Goal: Information Seeking & Learning: Find specific page/section

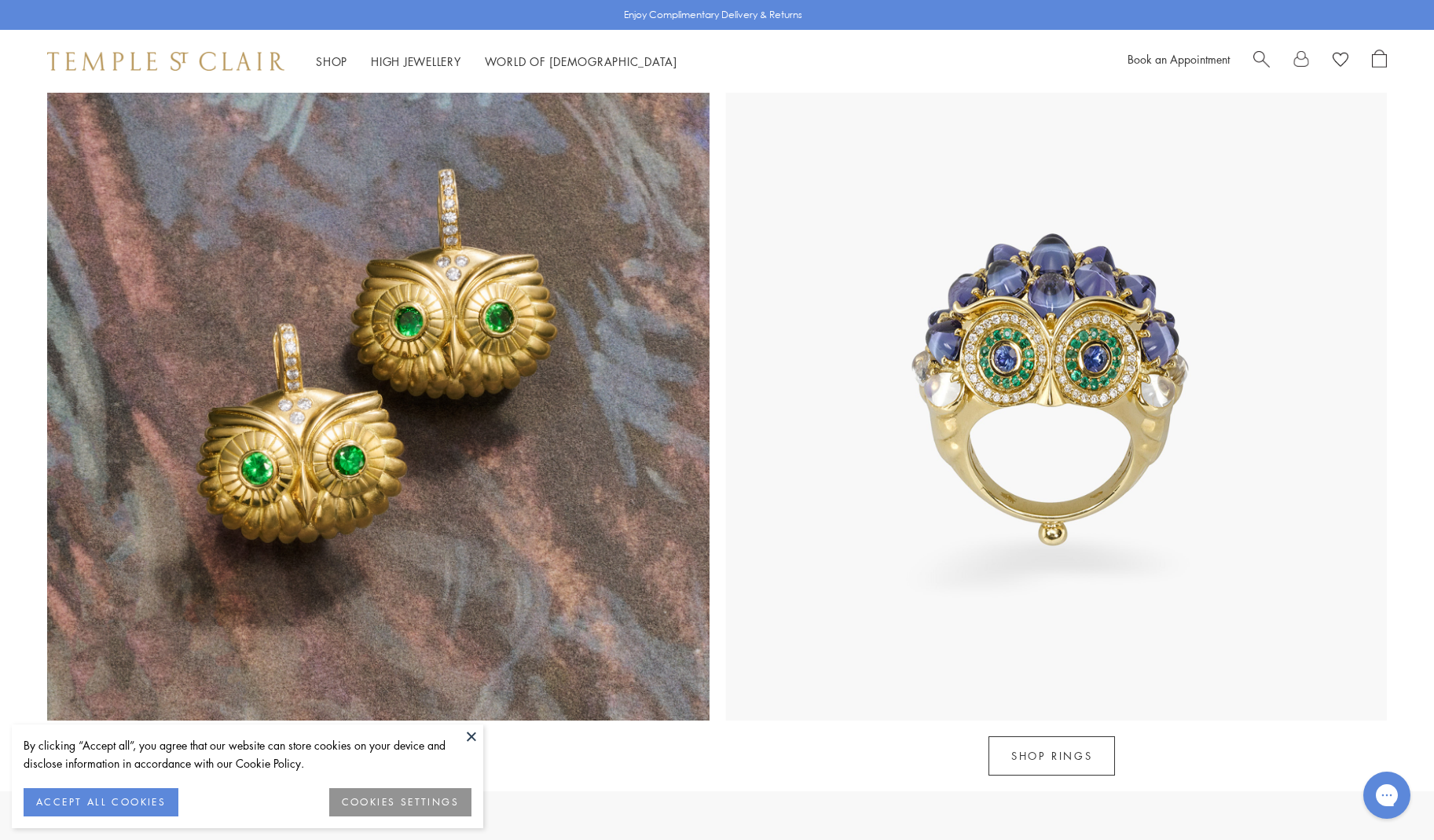
scroll to position [1608, 0]
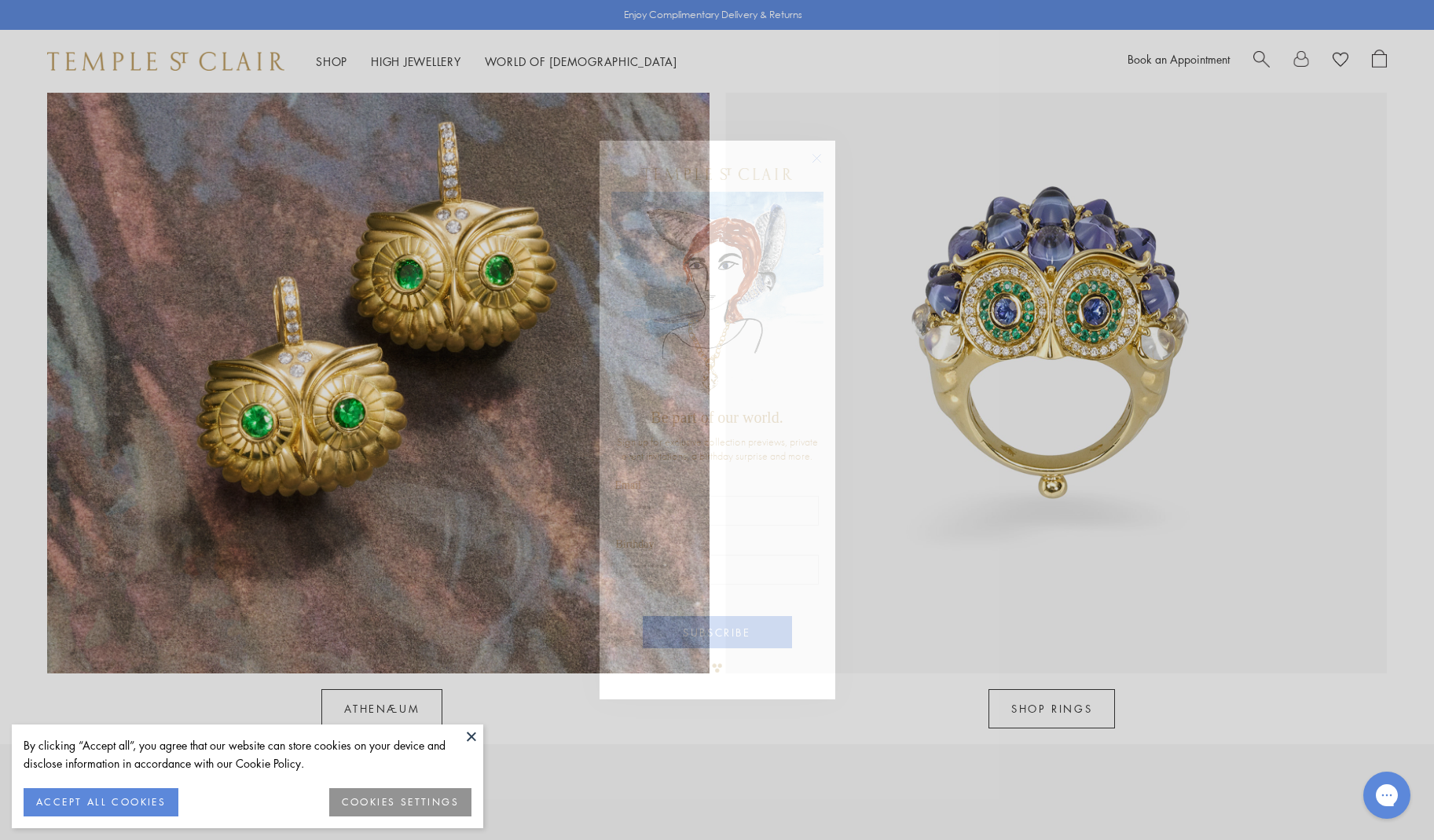
drag, startPoint x: 817, startPoint y: 265, endPoint x: 760, endPoint y: 364, distance: 114.2
click at [817, 265] on img "POPUP Form" at bounding box center [718, 296] width 213 height 210
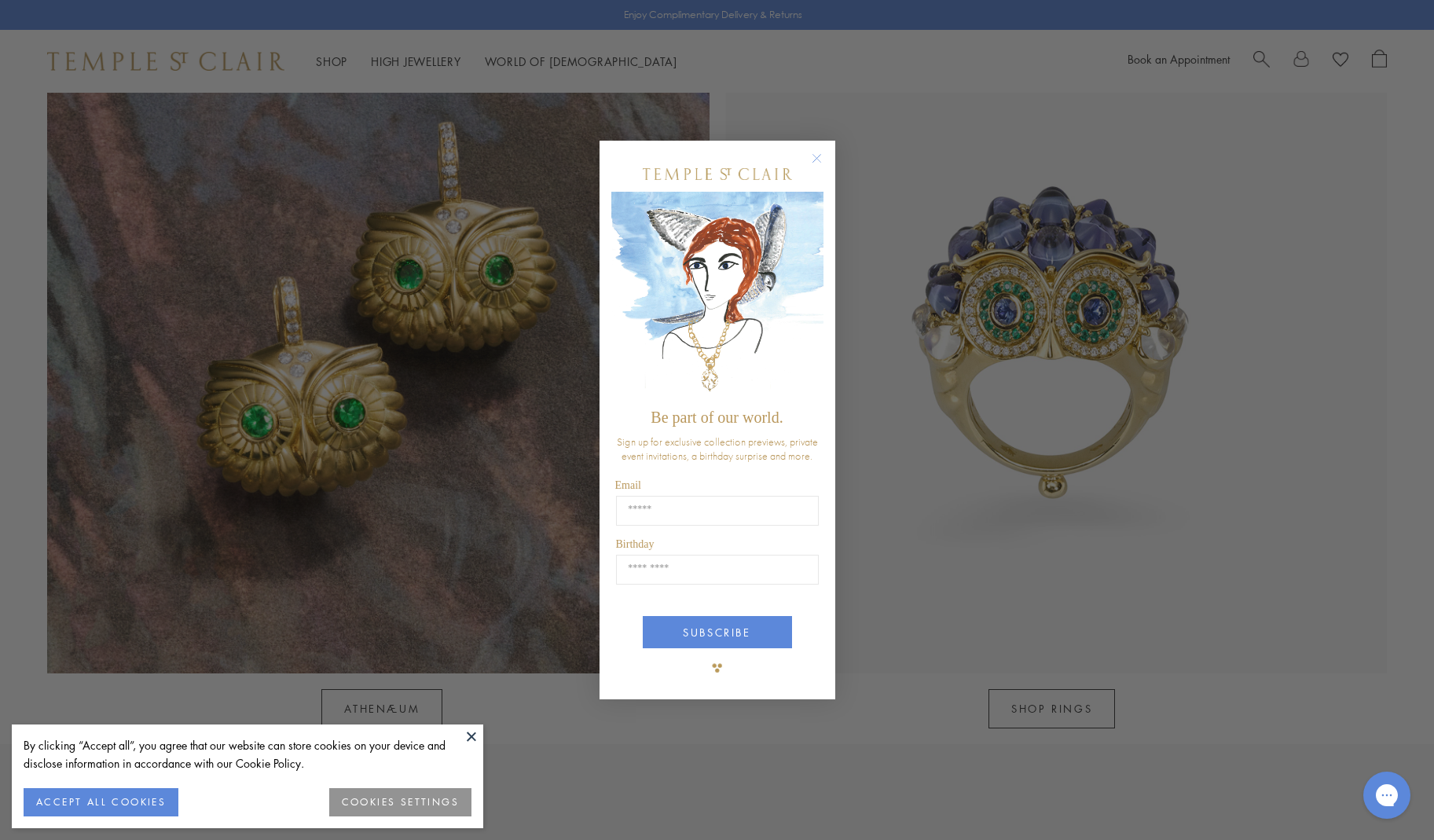
click at [822, 155] on circle "Close dialog" at bounding box center [816, 158] width 19 height 19
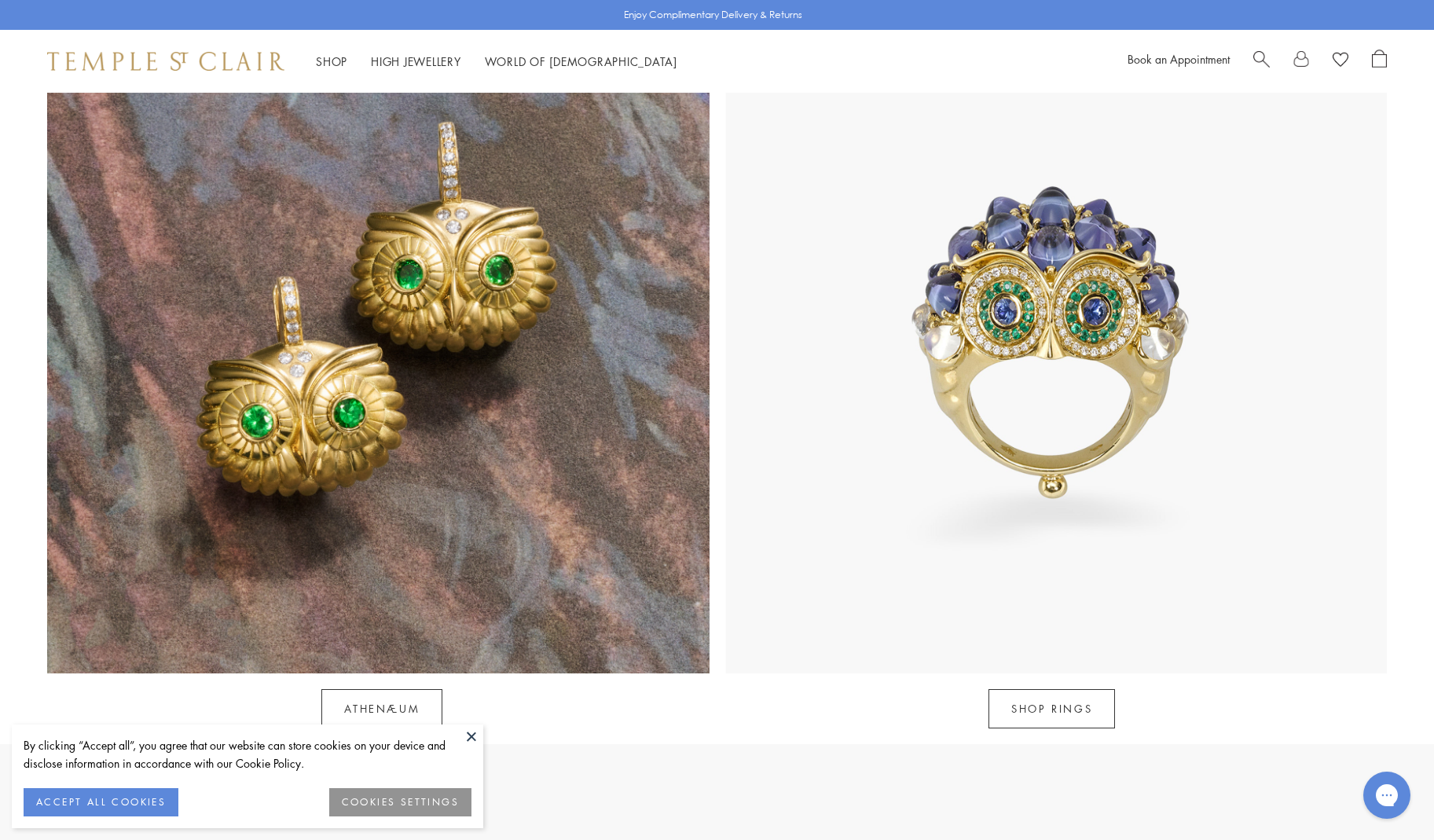
click at [469, 736] on button at bounding box center [472, 737] width 24 height 24
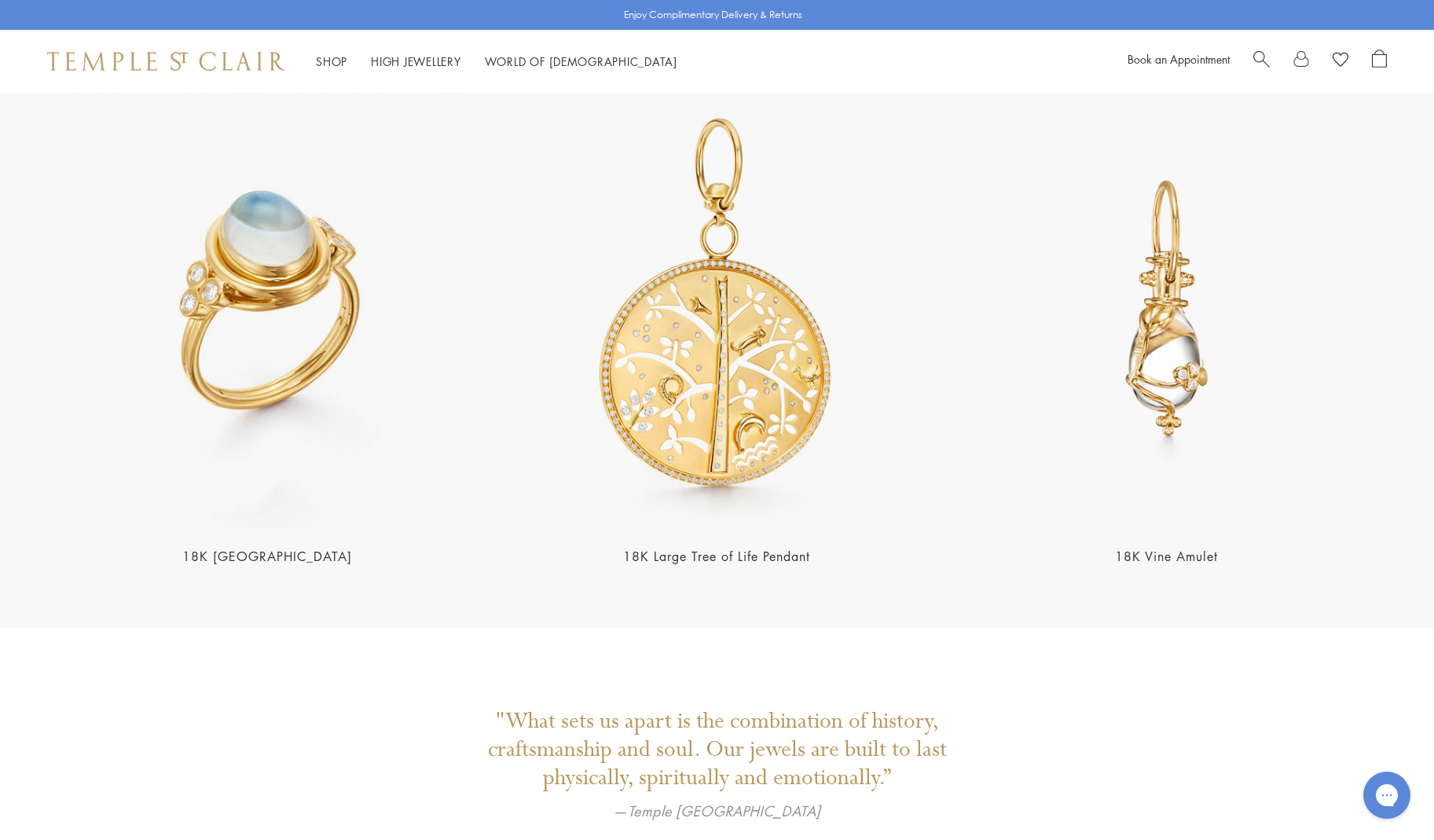
scroll to position [3581, 0]
click at [278, 175] on img at bounding box center [266, 307] width 440 height 440
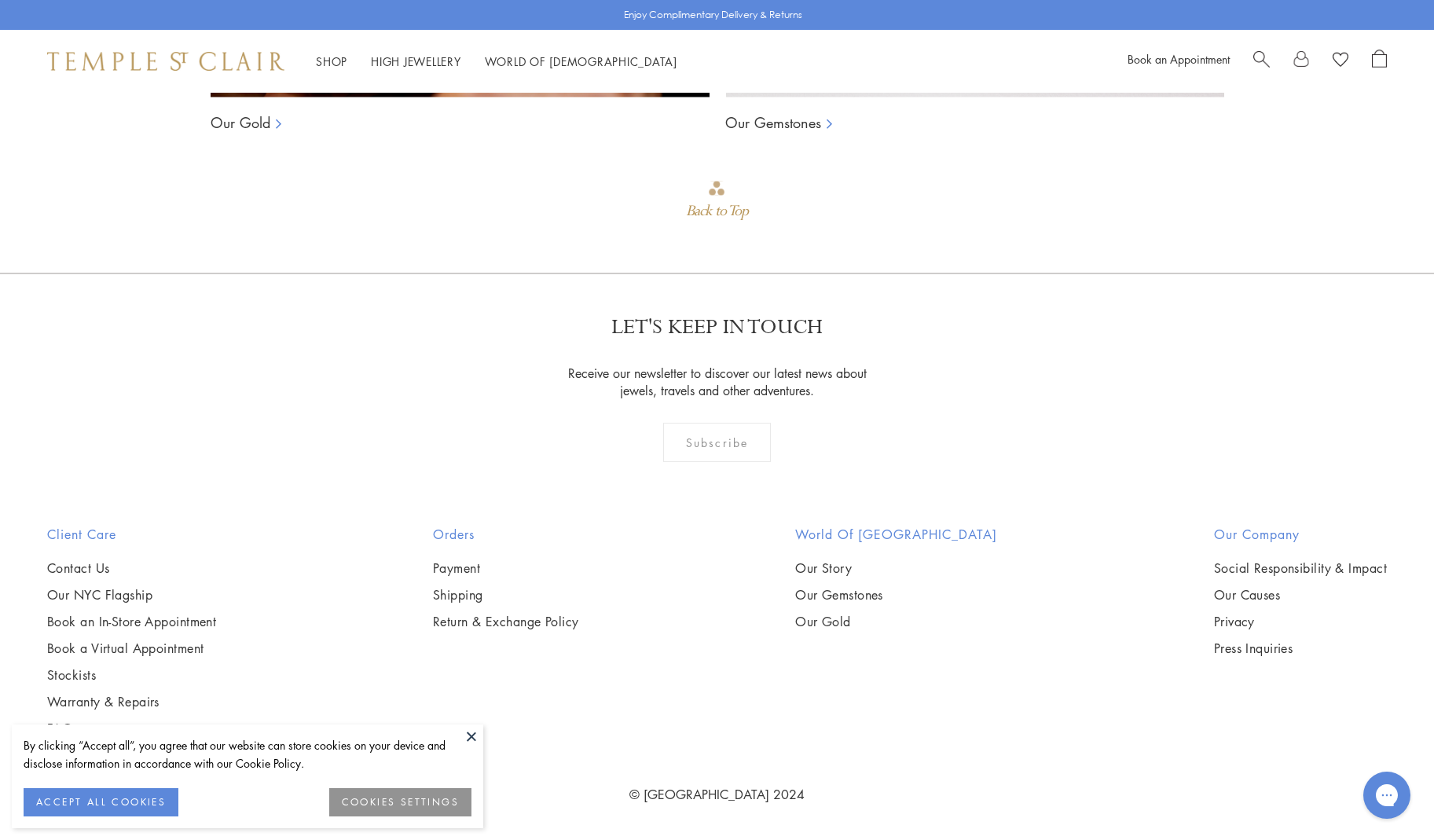
scroll to position [2784, 0]
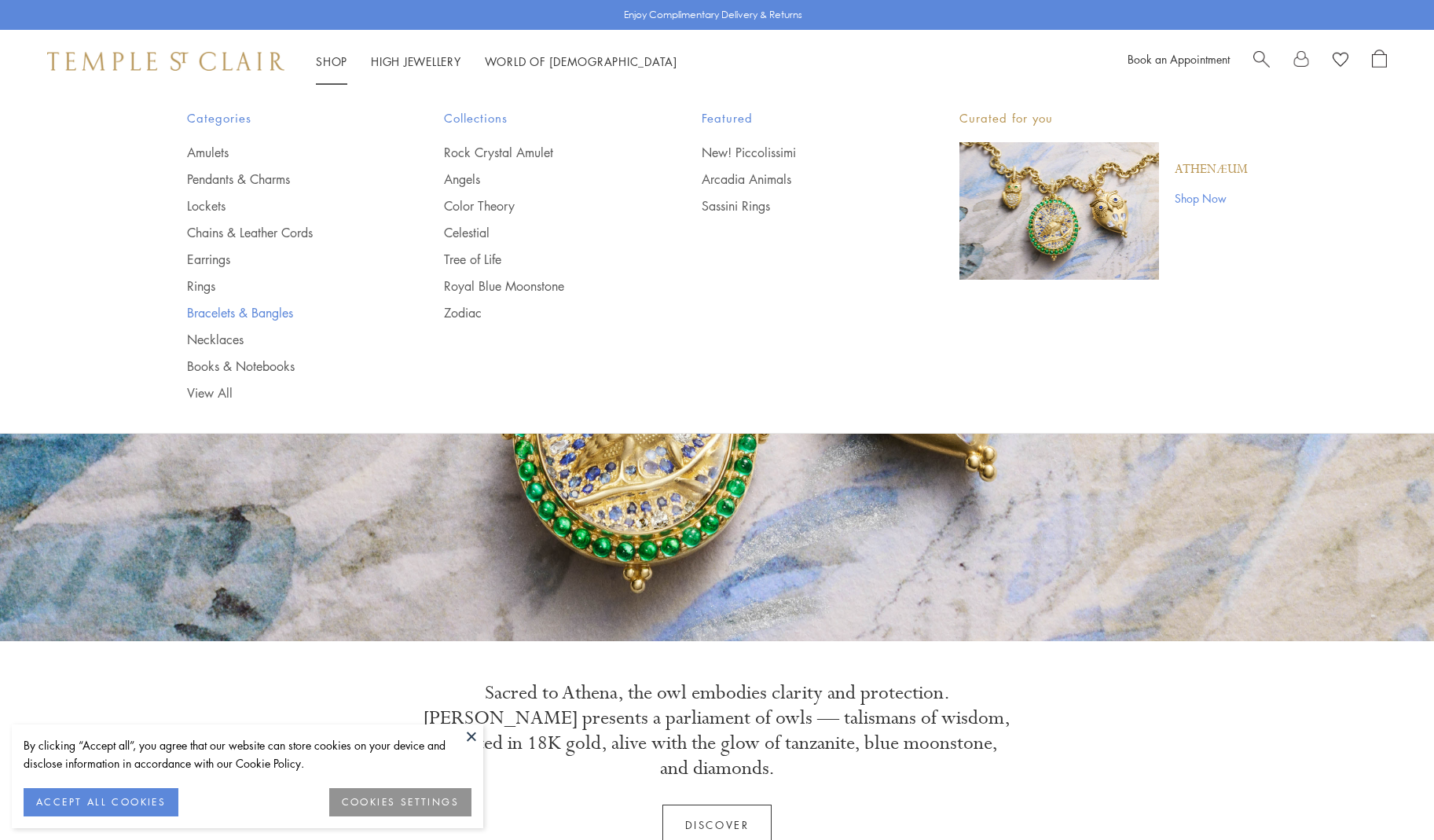
click at [248, 307] on link "Bracelets & Bangles" at bounding box center [284, 312] width 195 height 17
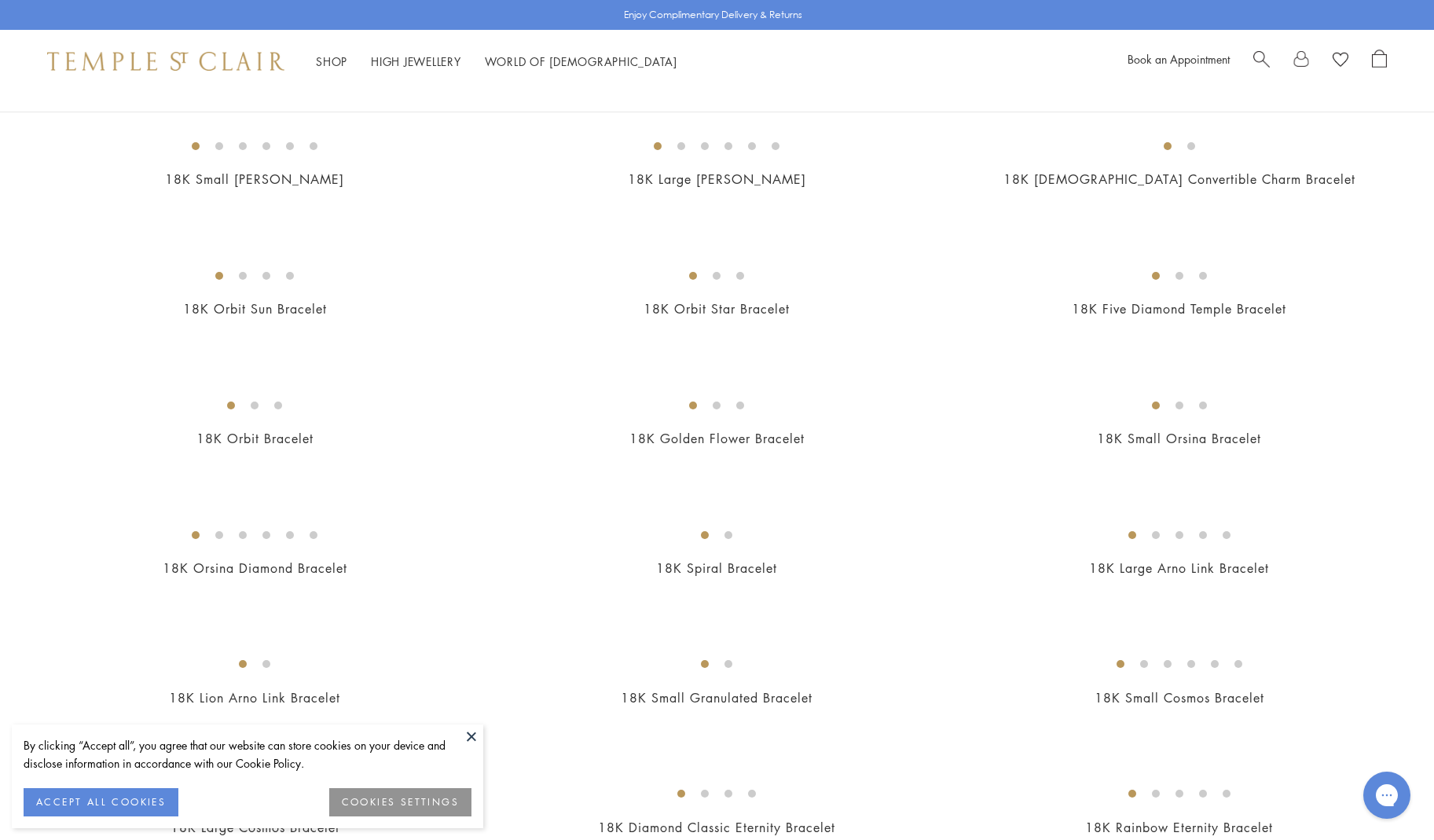
scroll to position [320, 0]
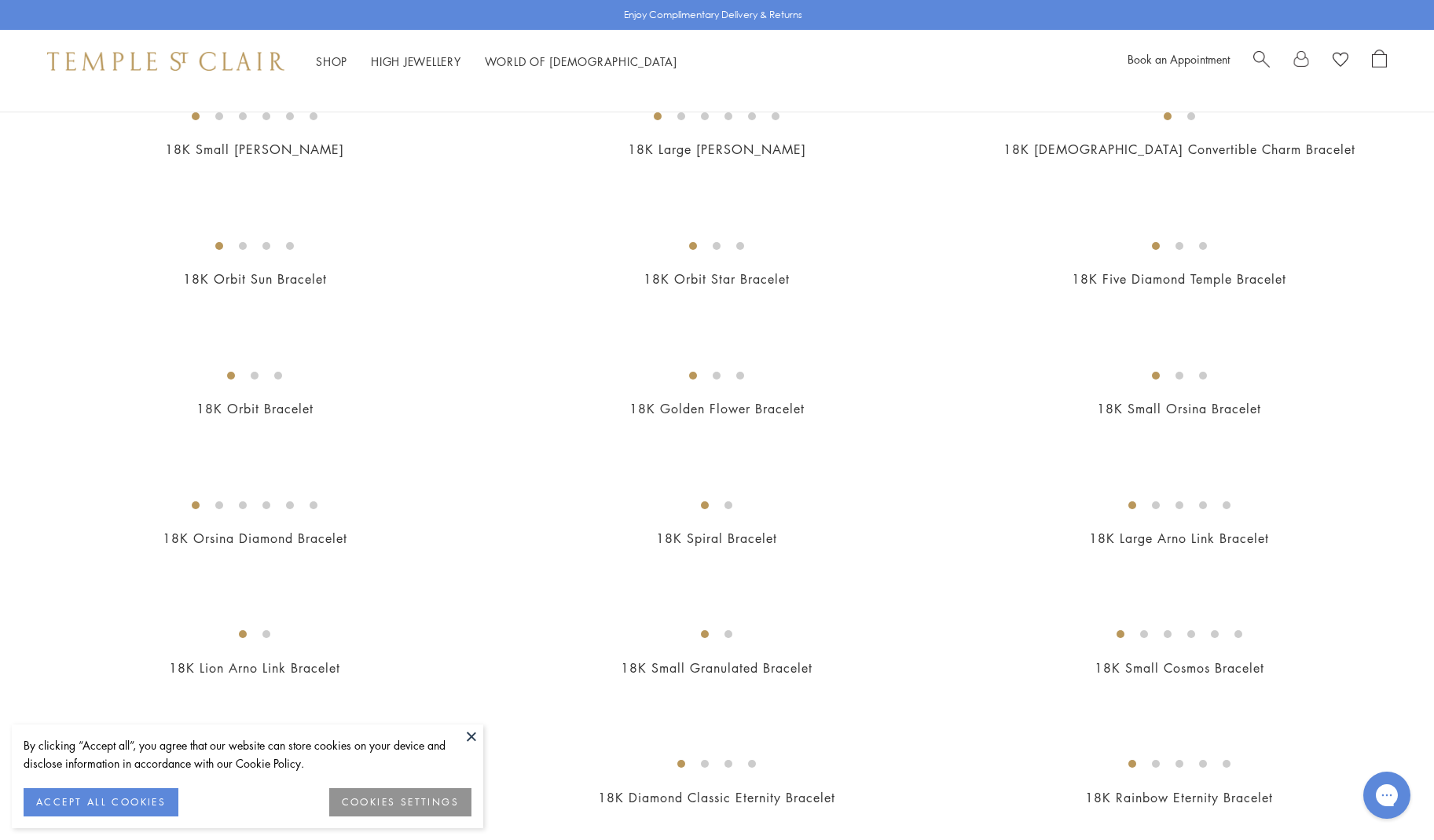
click at [472, 736] on button at bounding box center [472, 737] width 24 height 24
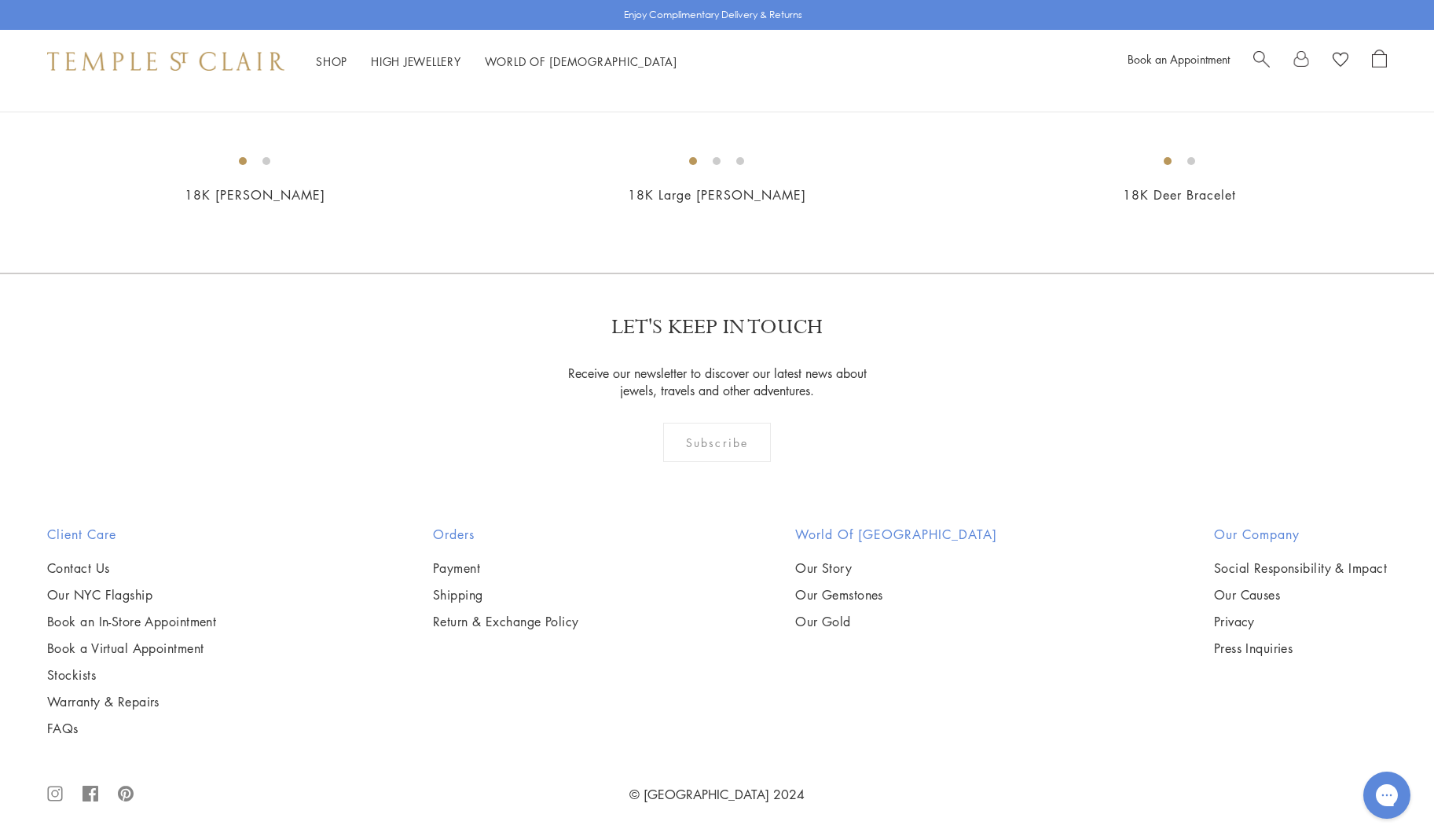
scroll to position [2312, 0]
click at [0, 0] on img at bounding box center [0, 0] width 0 height 0
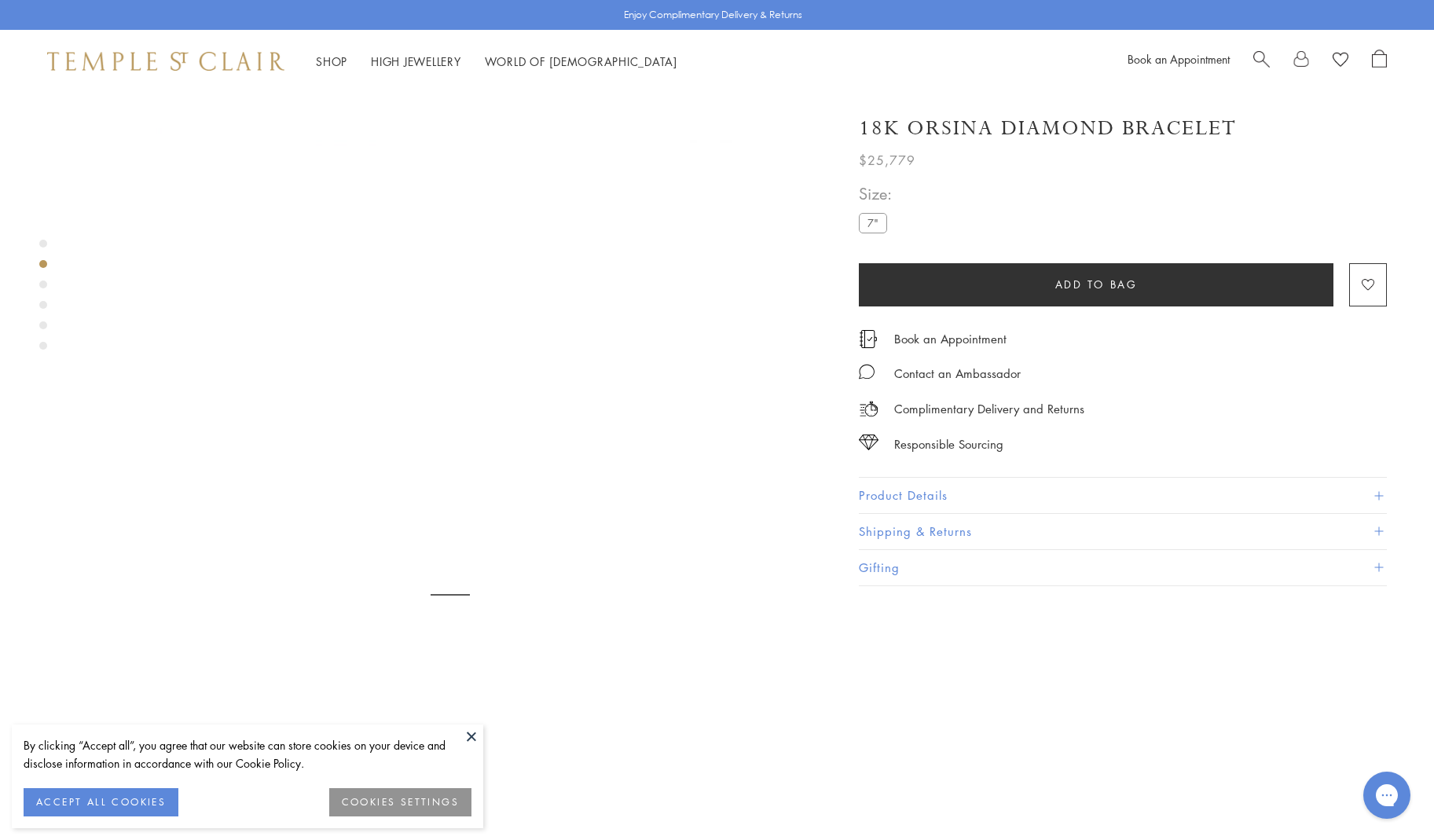
scroll to position [650, 0]
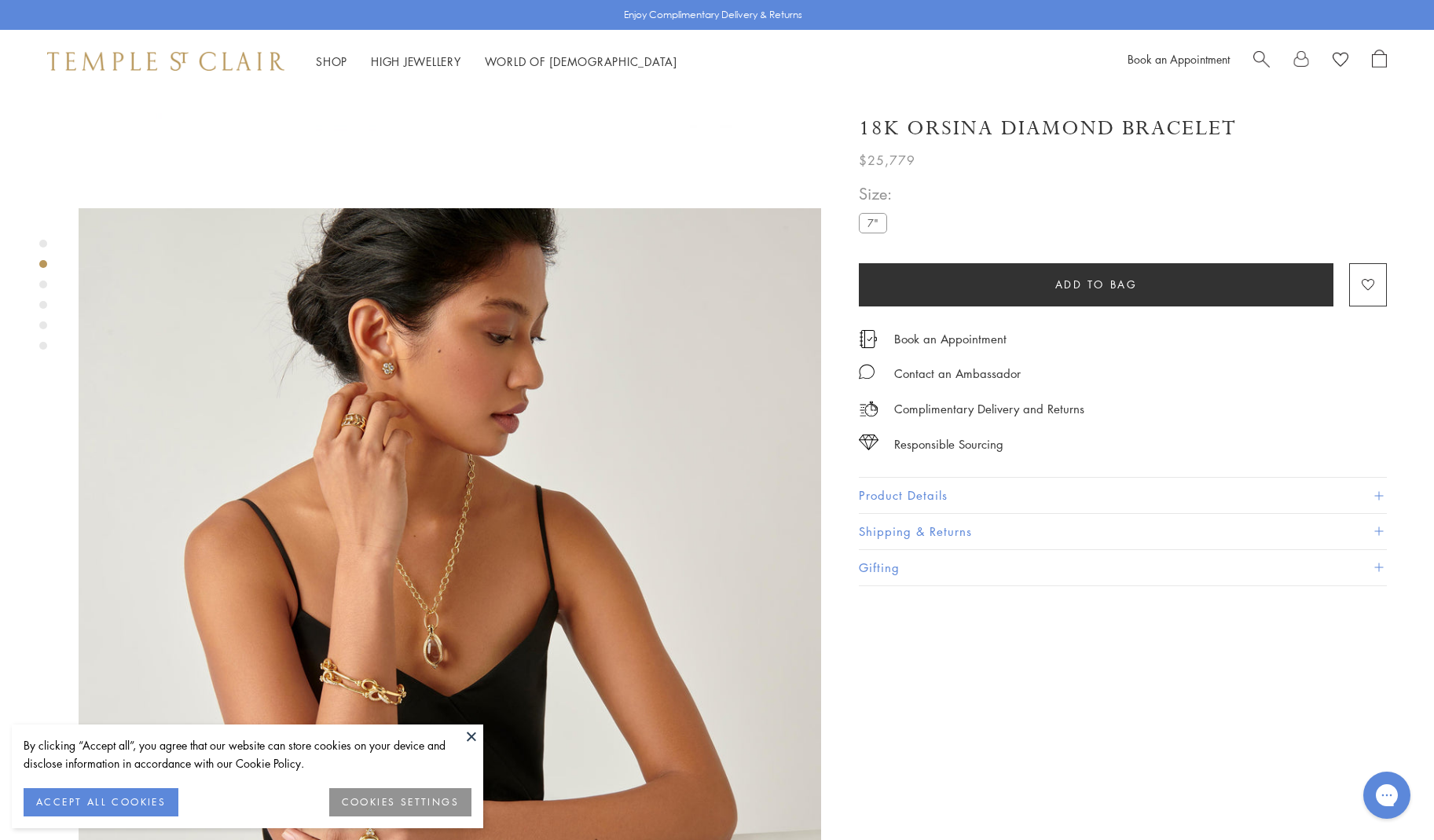
click at [97, 801] on button "ACCEPT ALL COOKIES" at bounding box center [101, 802] width 155 height 28
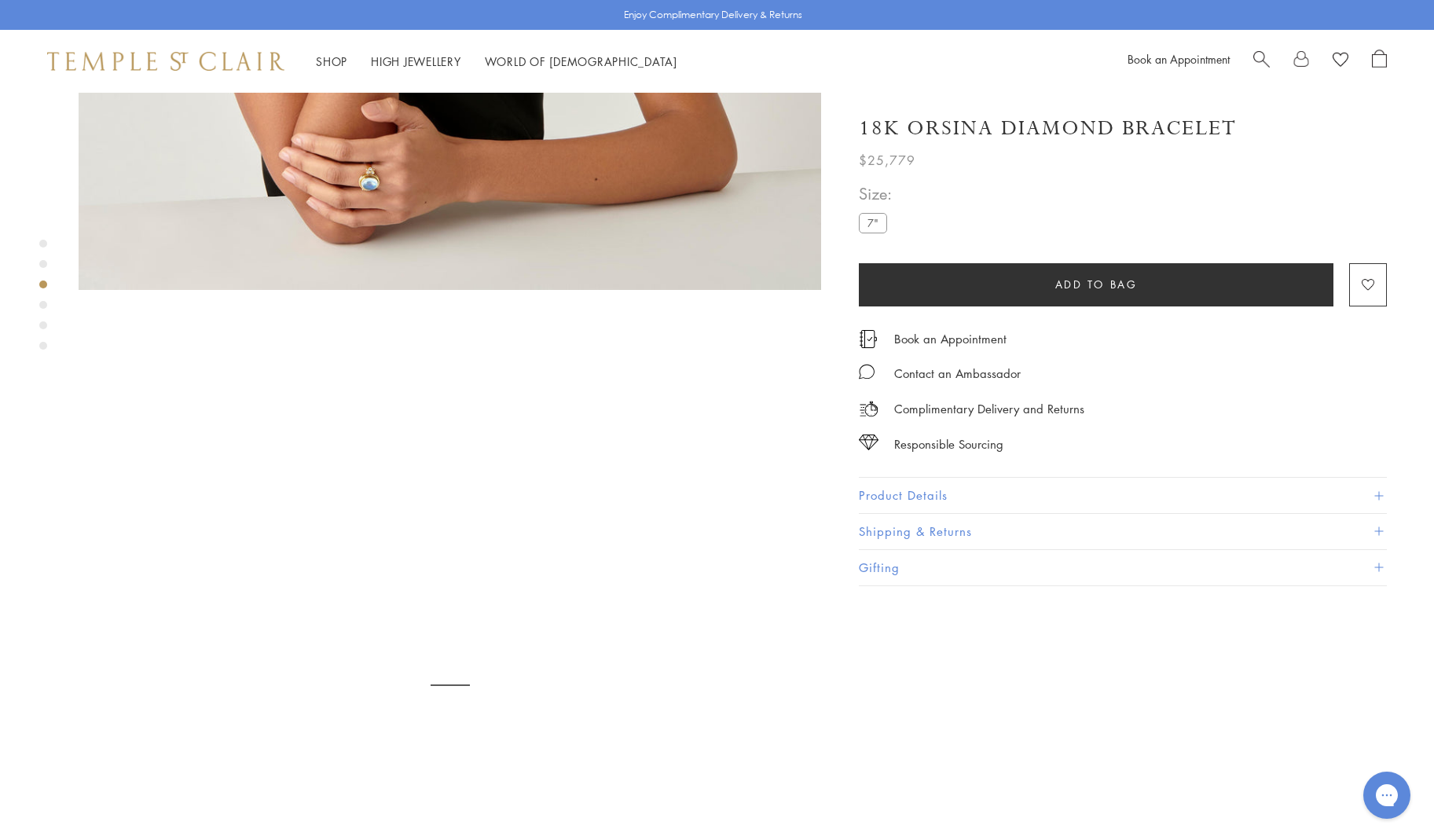
scroll to position [810, 0]
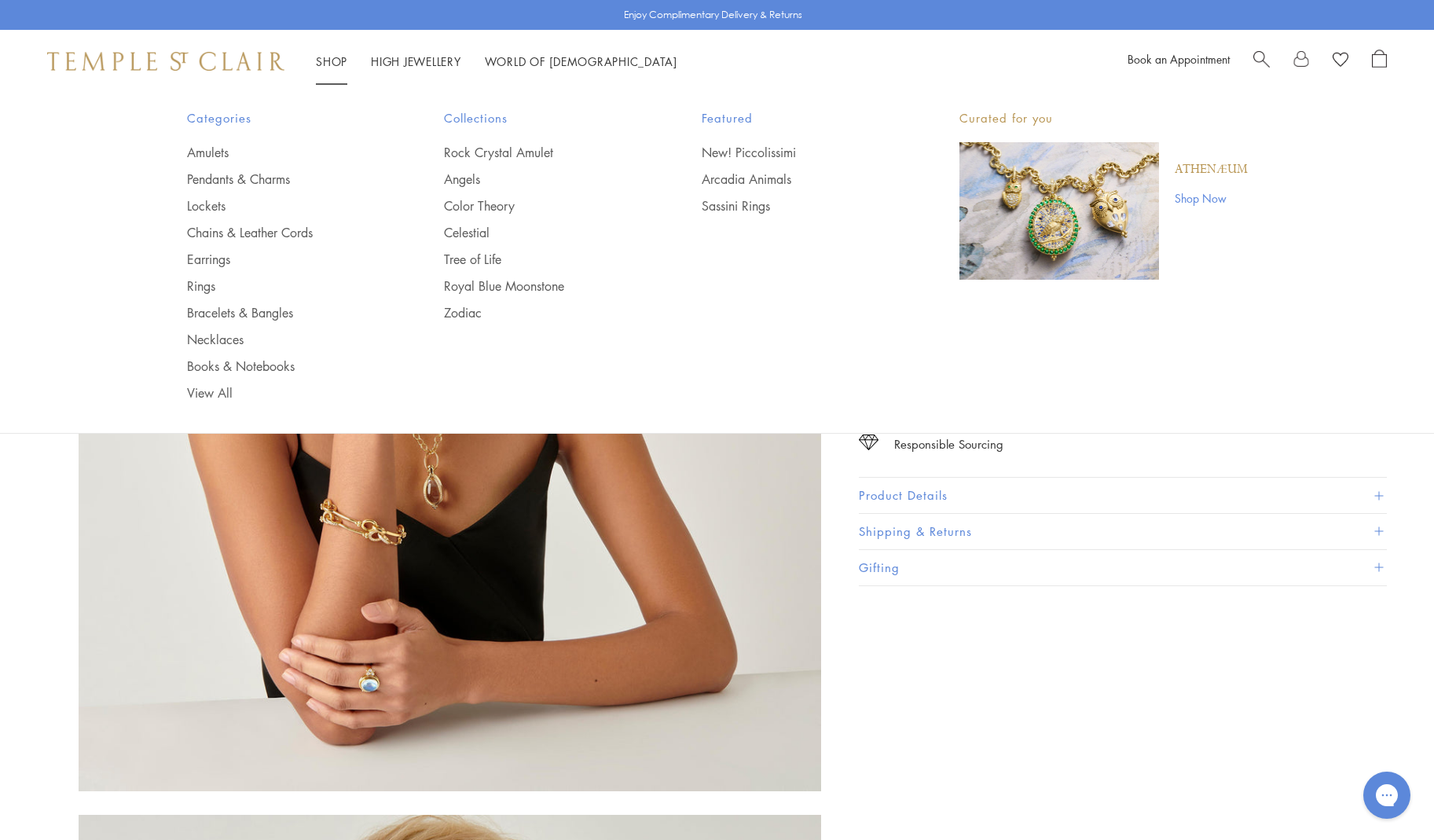
click at [329, 58] on link "Shop Shop" at bounding box center [332, 62] width 32 height 16
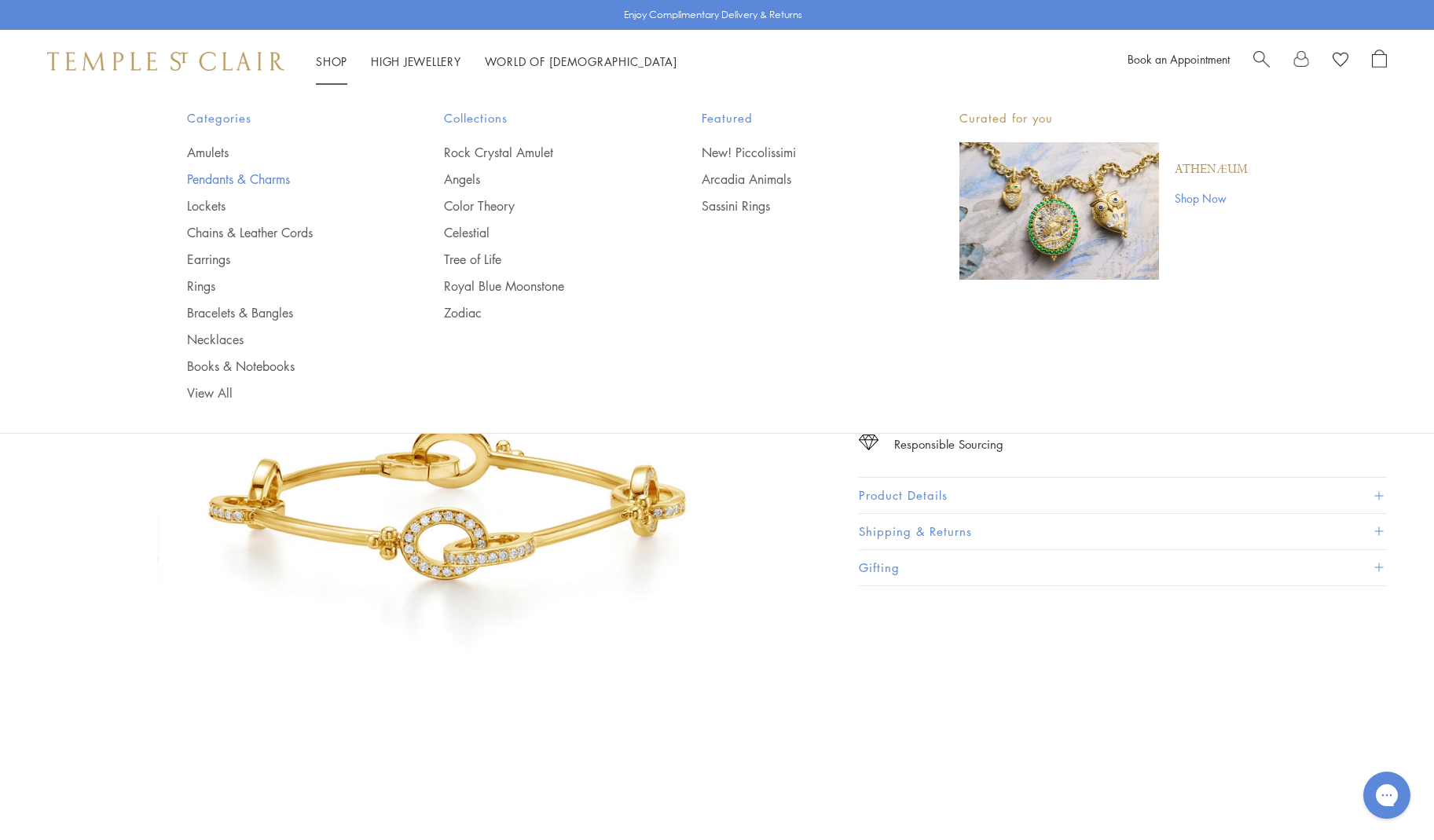
click at [266, 175] on link "Pendants & Charms" at bounding box center [284, 179] width 195 height 17
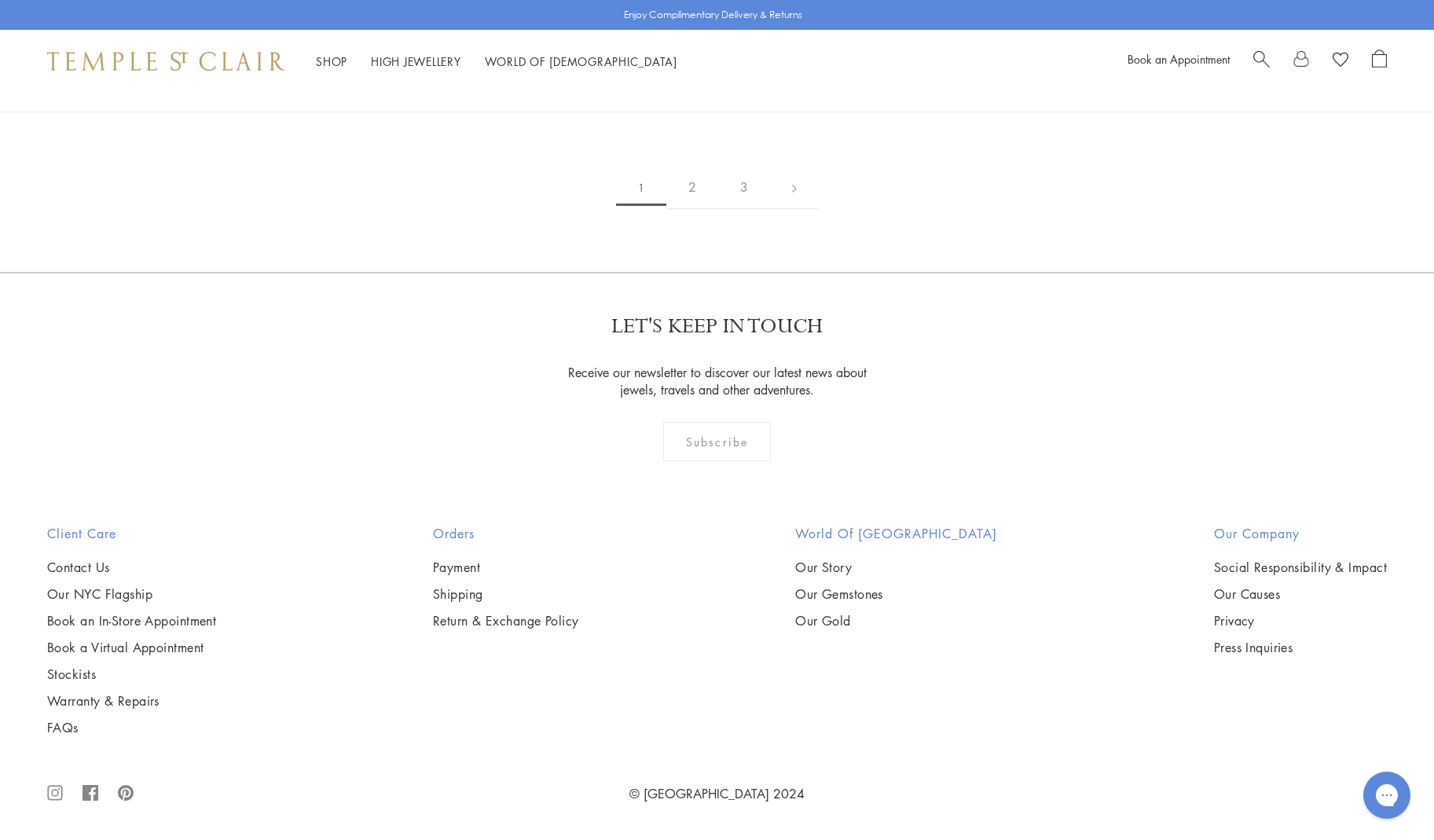
scroll to position [11547, 0]
click at [687, 209] on link "2" at bounding box center [692, 188] width 52 height 44
click at [768, 210] on link "3" at bounding box center [769, 189] width 52 height 44
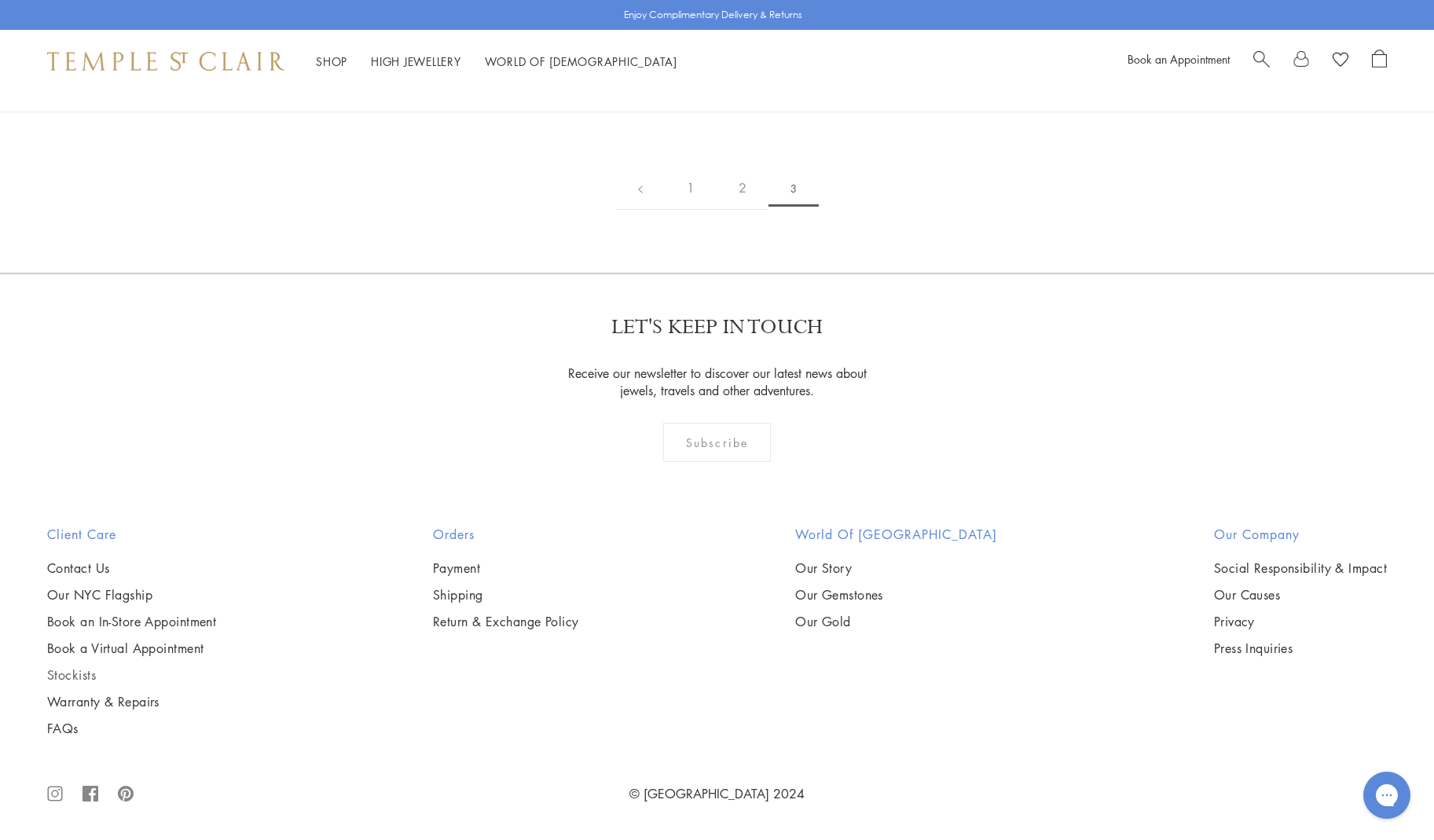
click at [71, 673] on link "Stockists" at bounding box center [131, 674] width 169 height 17
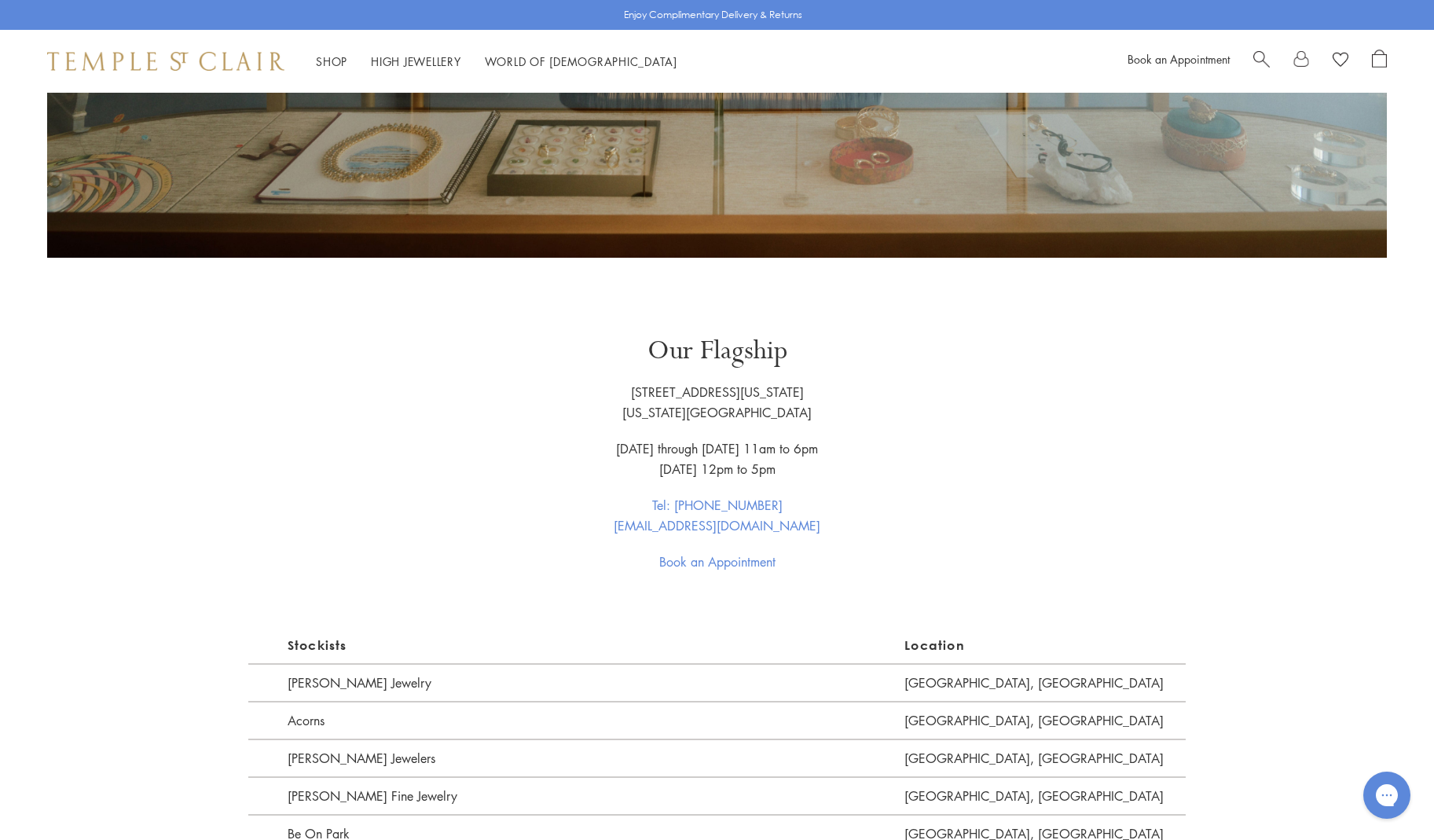
scroll to position [739, 0]
